Goal: Task Accomplishment & Management: Complete application form

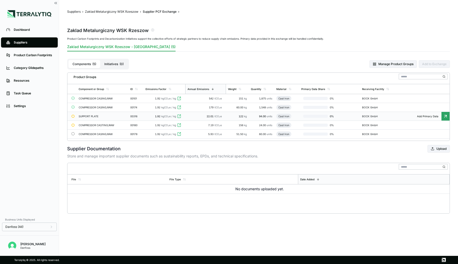
click at [101, 116] on div "SUPPORT PLATE" at bounding box center [97, 116] width 37 height 3
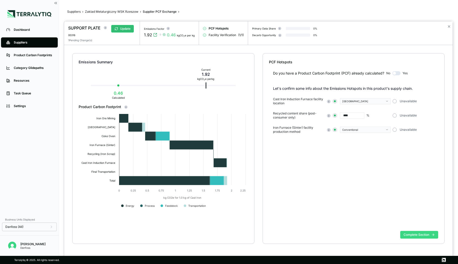
click at [404, 233] on button "Complete Section" at bounding box center [419, 235] width 38 height 8
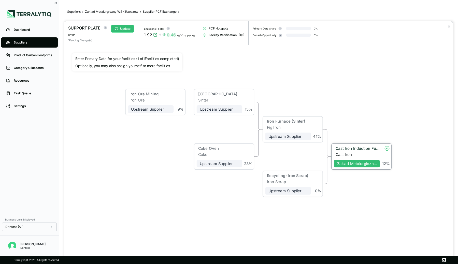
click at [347, 148] on div "Cast Iron Induction Furnace" at bounding box center [357, 148] width 44 height 5
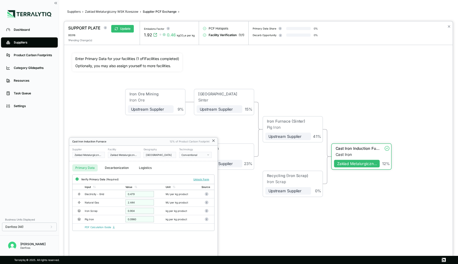
click at [214, 140] on icon at bounding box center [213, 141] width 4 height 4
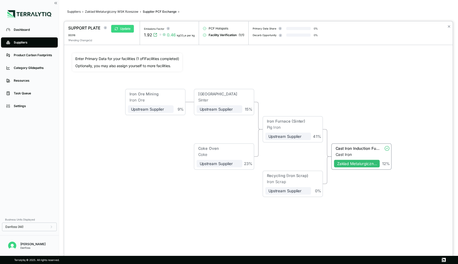
click at [128, 29] on button "Update" at bounding box center [122, 29] width 23 height 8
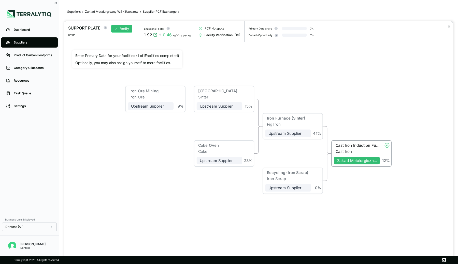
click at [449, 25] on button "✕" at bounding box center [448, 26] width 3 height 6
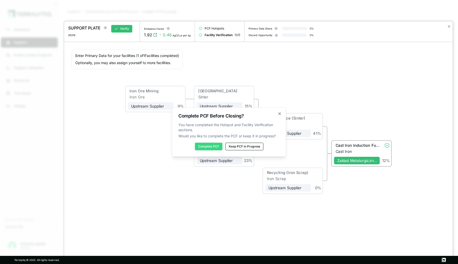
click at [206, 146] on button "Complete PCF" at bounding box center [208, 147] width 27 height 8
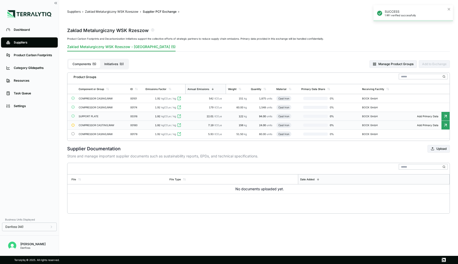
click at [95, 124] on div "COMPRESSOR CASTING,RAW" at bounding box center [97, 125] width 37 height 3
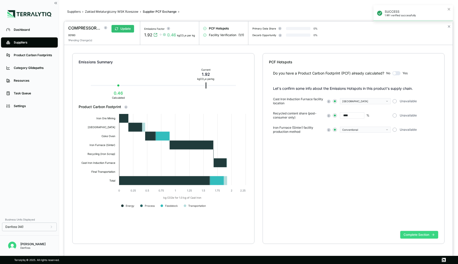
click at [413, 234] on button "Complete Section" at bounding box center [419, 235] width 38 height 8
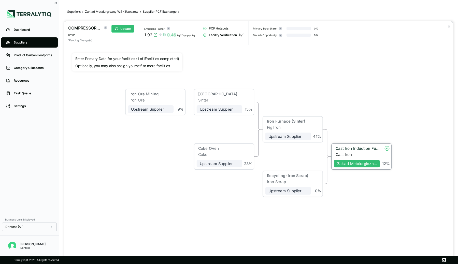
click at [368, 152] on div "Cast Iron Induction Furnace" at bounding box center [357, 149] width 46 height 6
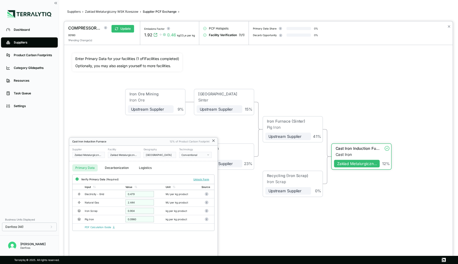
click at [214, 140] on icon at bounding box center [213, 141] width 2 height 2
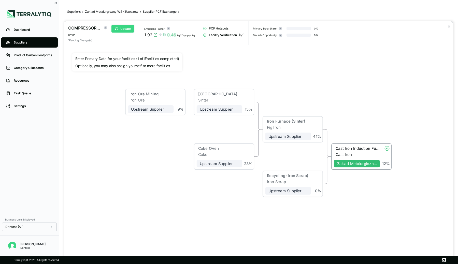
click at [119, 28] on button "Update" at bounding box center [122, 29] width 23 height 8
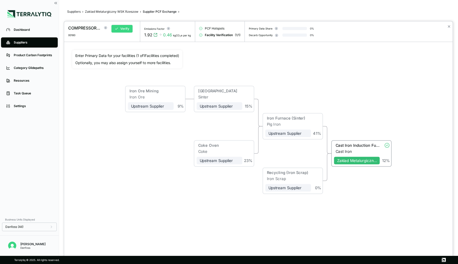
click at [120, 28] on button "Verify" at bounding box center [121, 29] width 21 height 8
click at [448, 26] on div "SUCCESS 1 RFI verified successfully" at bounding box center [412, 15] width 81 height 22
click at [450, 26] on div "SUCCESS 1 RFI verified successfully" at bounding box center [412, 15] width 81 height 22
click at [448, 27] on button "✕" at bounding box center [448, 26] width 3 height 6
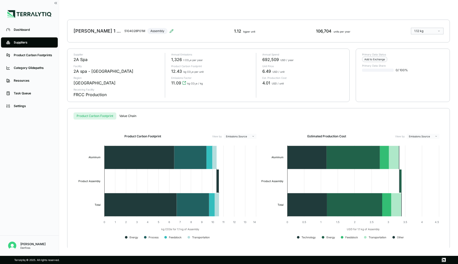
scroll to position [10, 0]
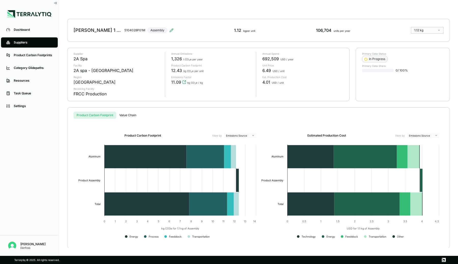
click at [191, 35] on div "CARTER 1 CYL BRUT 5104028P01M Assembly 1.12 kg per unit 106,704 units per year …" at bounding box center [258, 30] width 383 height 23
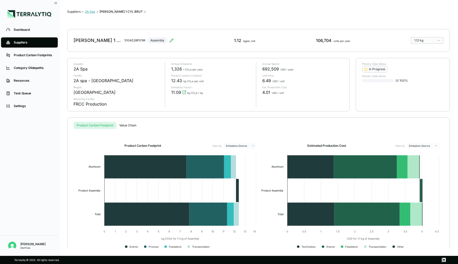
click at [87, 11] on button "2A Spa" at bounding box center [90, 12] width 10 height 4
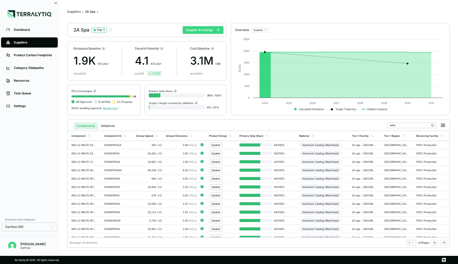
click at [206, 29] on button "Supplier Exchange" at bounding box center [203, 30] width 41 height 8
